Goal: Find specific page/section: Find specific page/section

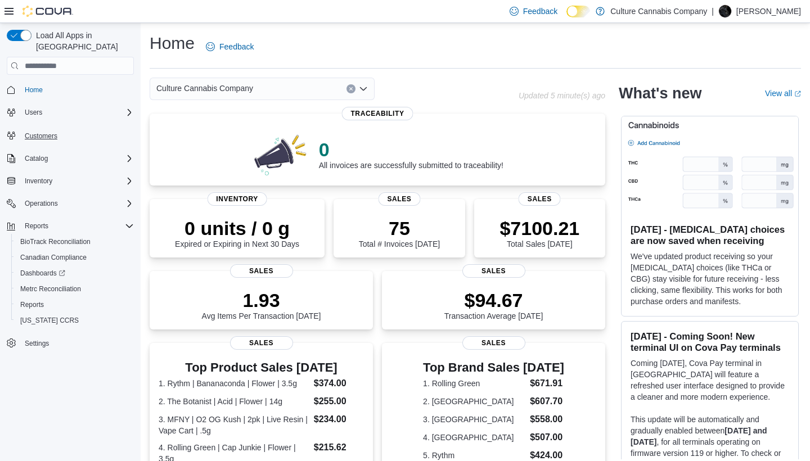
click at [44, 132] on span "Customers" at bounding box center [41, 136] width 33 height 9
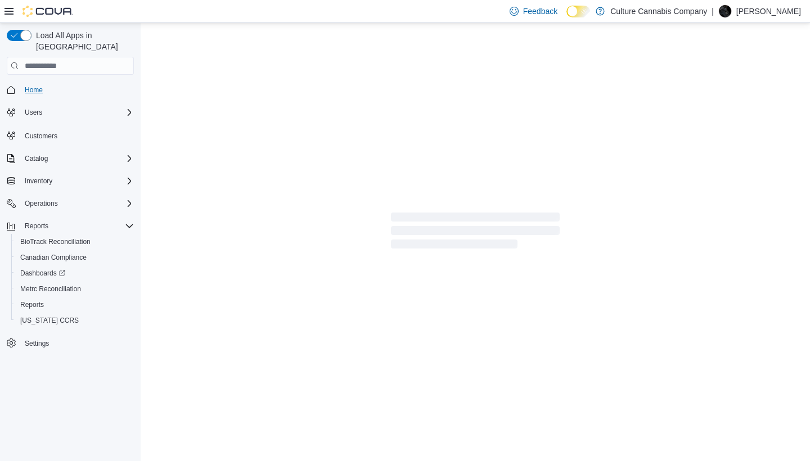
click at [34, 85] on span "Home" at bounding box center [34, 89] width 18 height 9
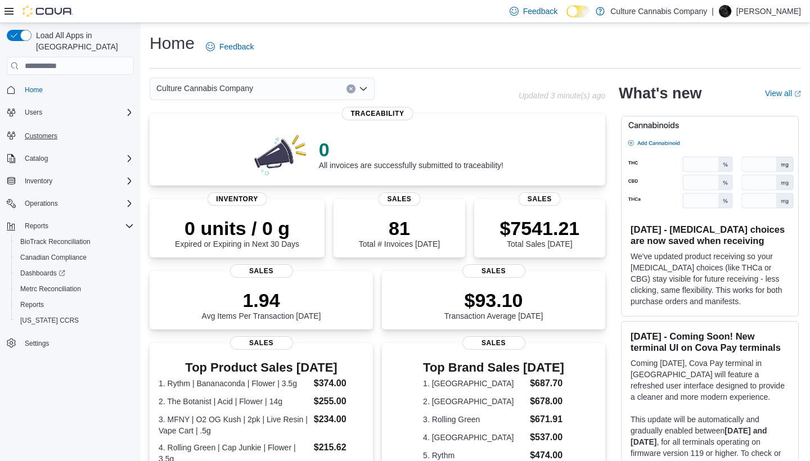
click at [37, 132] on span "Customers" at bounding box center [41, 136] width 33 height 9
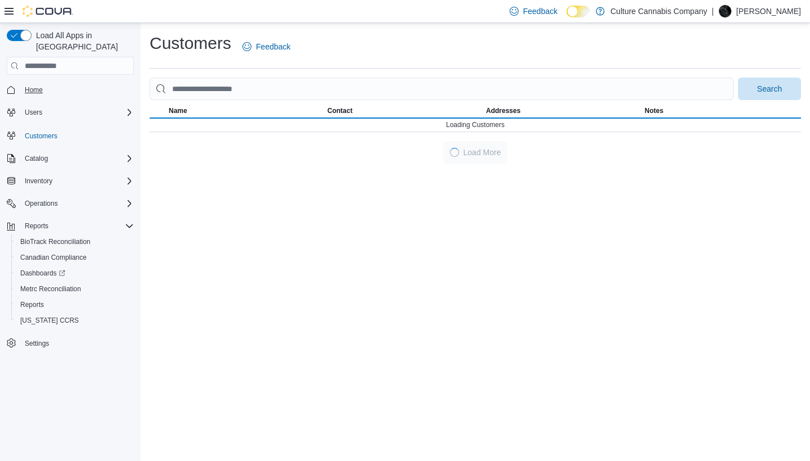
click at [42, 85] on span "Home" at bounding box center [34, 89] width 18 height 9
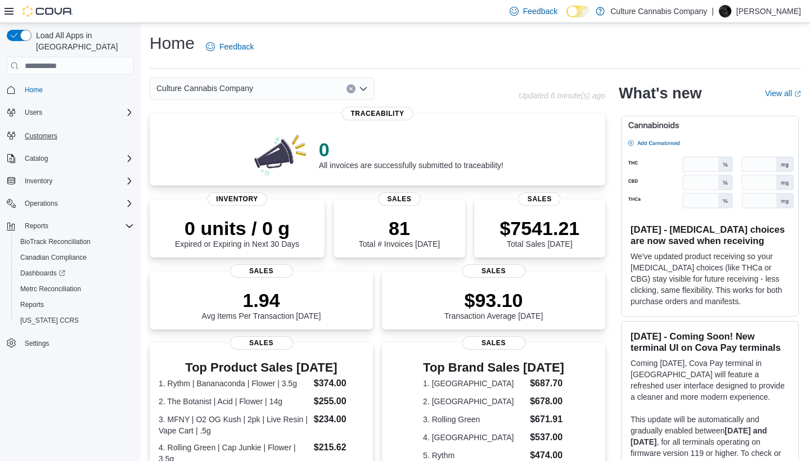
click at [33, 132] on span "Customers" at bounding box center [41, 136] width 33 height 9
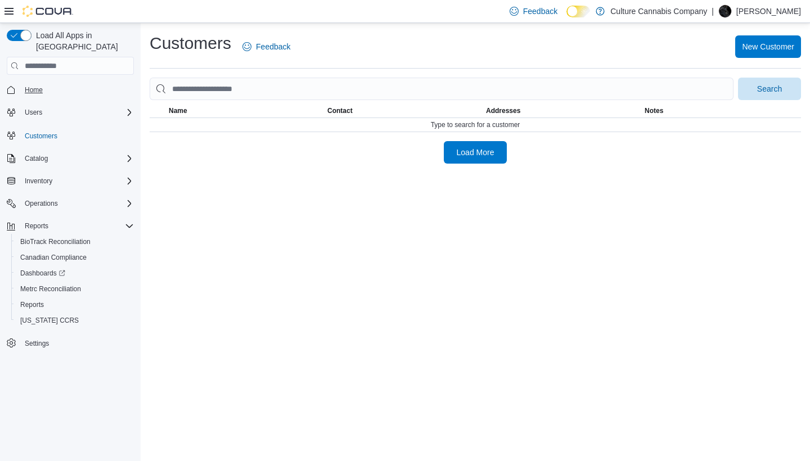
click at [39, 85] on span "Home" at bounding box center [34, 89] width 18 height 9
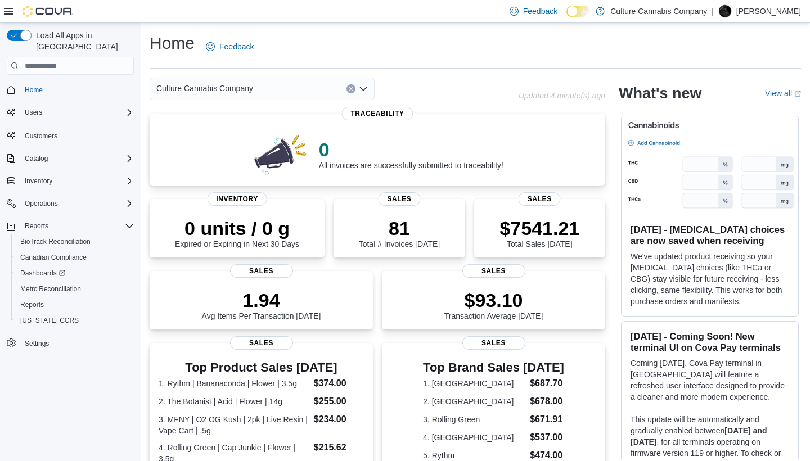
click at [42, 132] on span "Customers" at bounding box center [41, 136] width 33 height 9
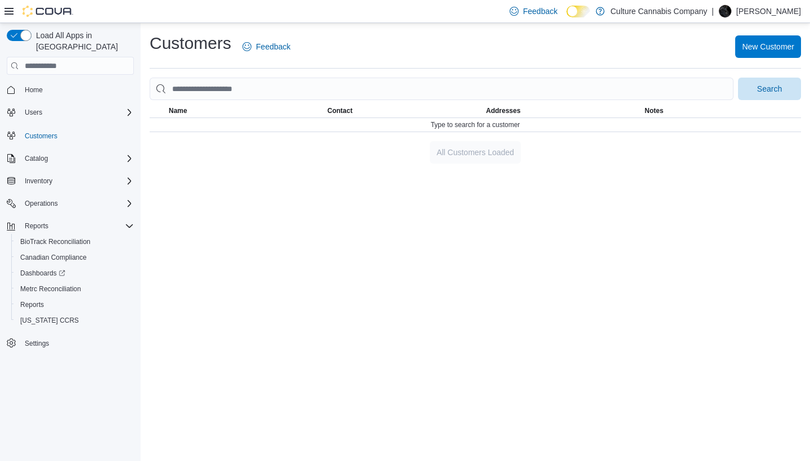
click at [49, 83] on span "Home" at bounding box center [77, 90] width 114 height 14
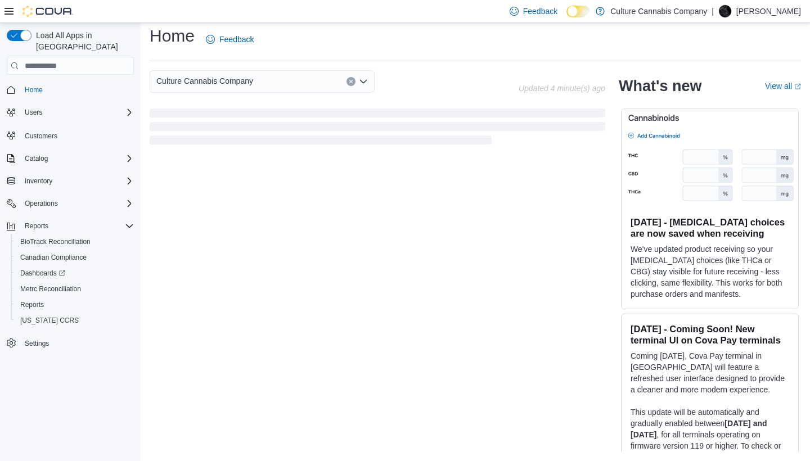
scroll to position [7, 0]
